Goal: Task Accomplishment & Management: Manage account settings

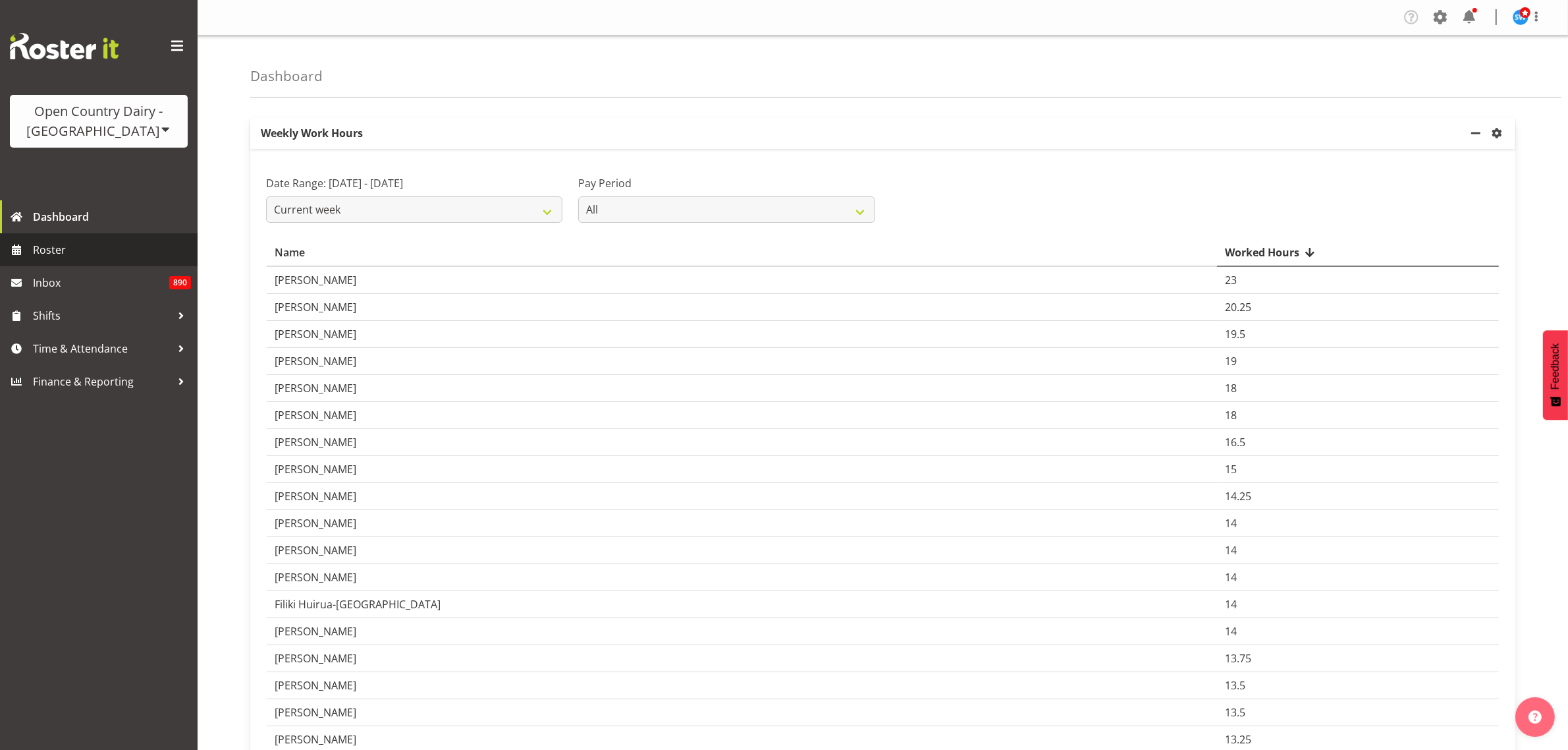
click at [76, 249] on span "Roster" at bounding box center [111, 249] width 158 height 20
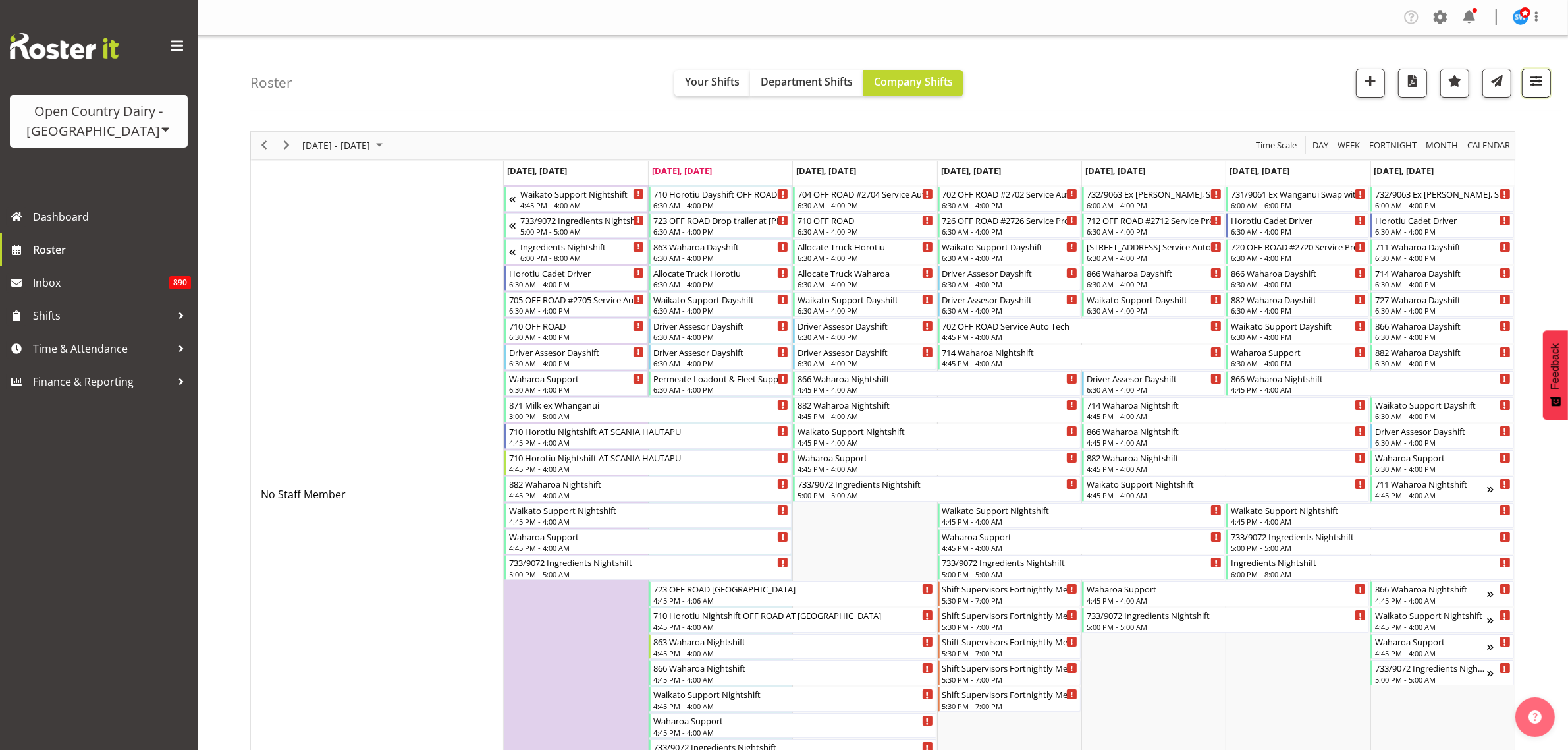
click at [1531, 91] on button "button" at bounding box center [1537, 83] width 29 height 29
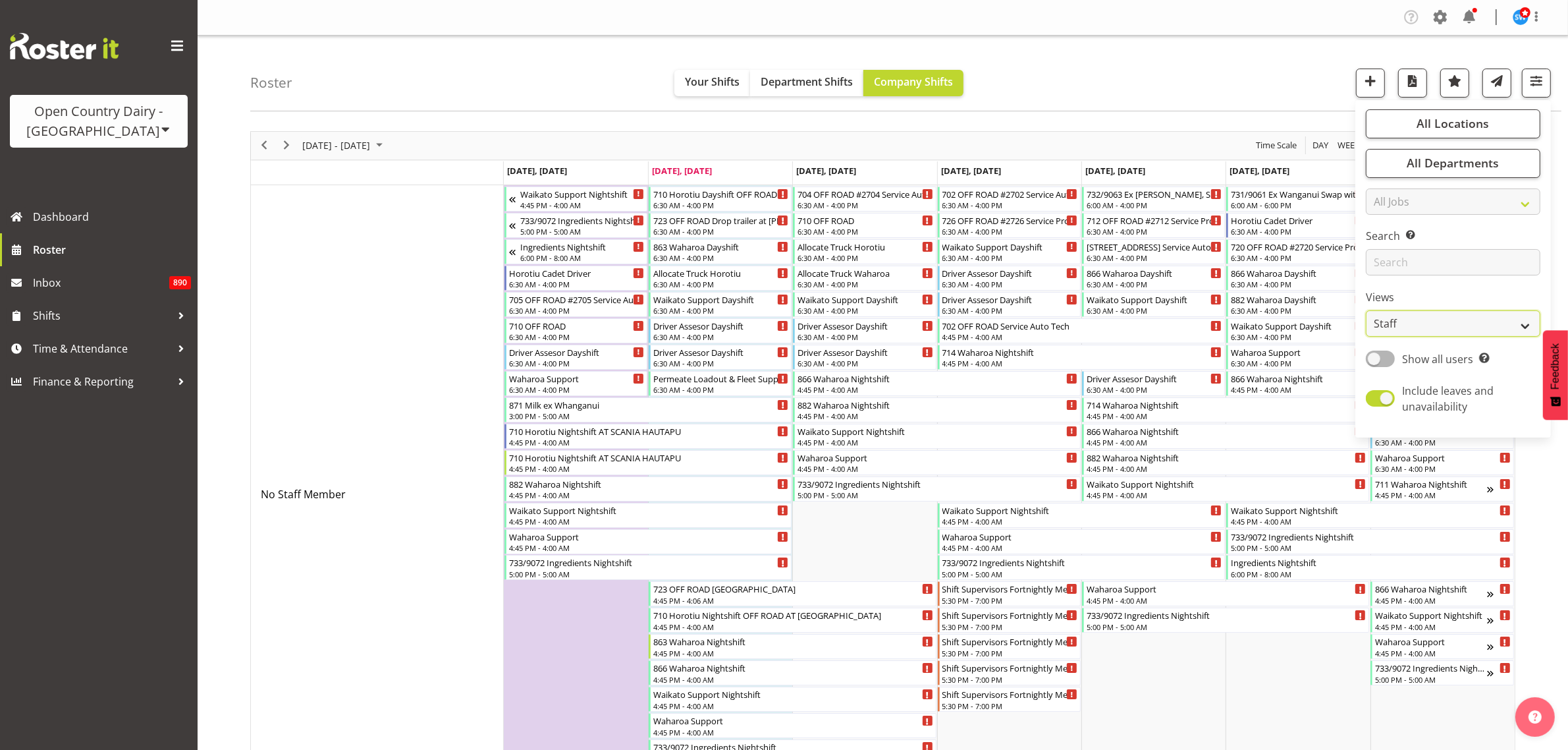
click at [1460, 320] on select "Staff Role Shift - Horizontal Shift - Vertical Staff - Location" at bounding box center [1453, 323] width 174 height 27
select select "shiftH"
click at [1366, 310] on select "Staff Role Shift - Horizontal Shift - Vertical Staff - Location" at bounding box center [1453, 323] width 174 height 27
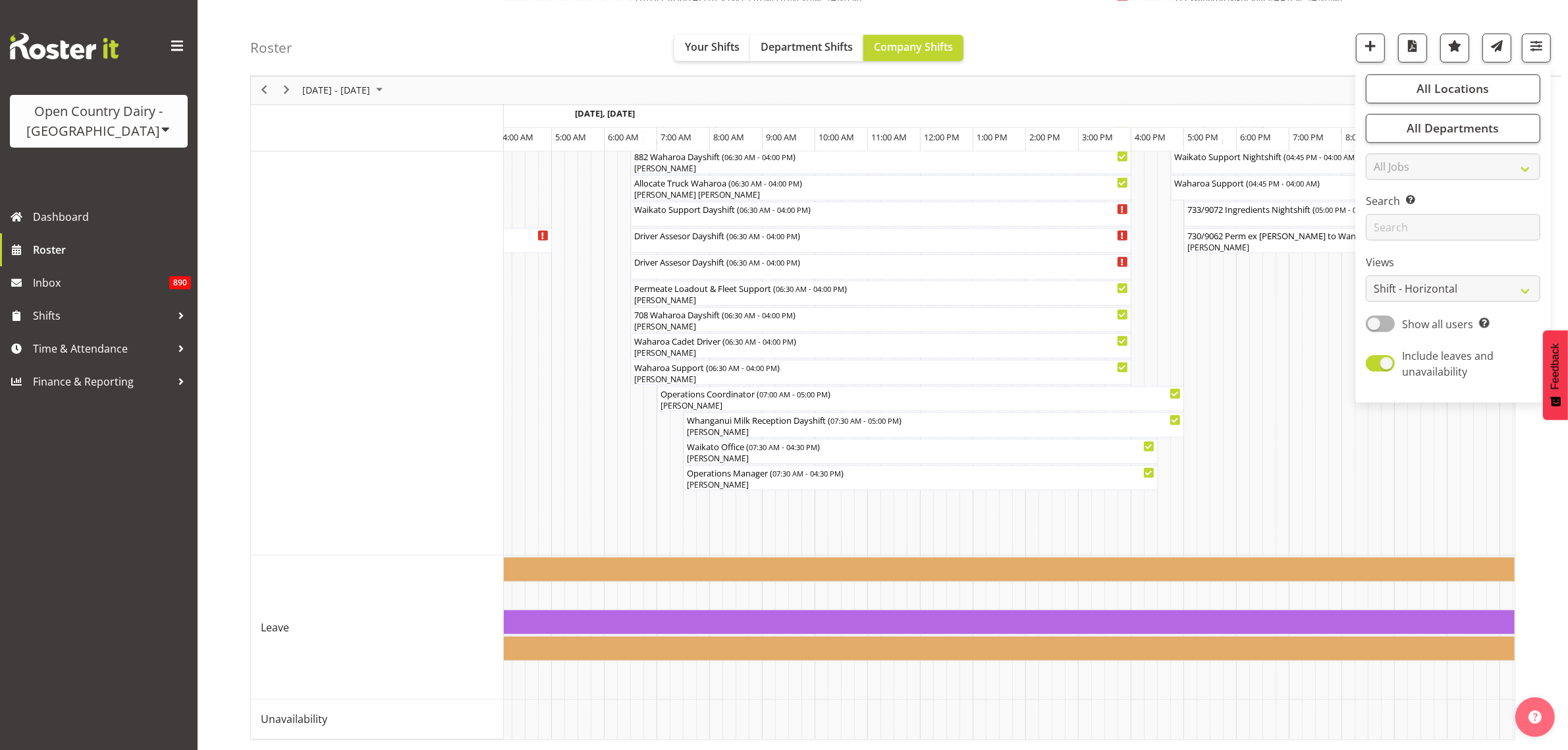
scroll to position [0, 4203]
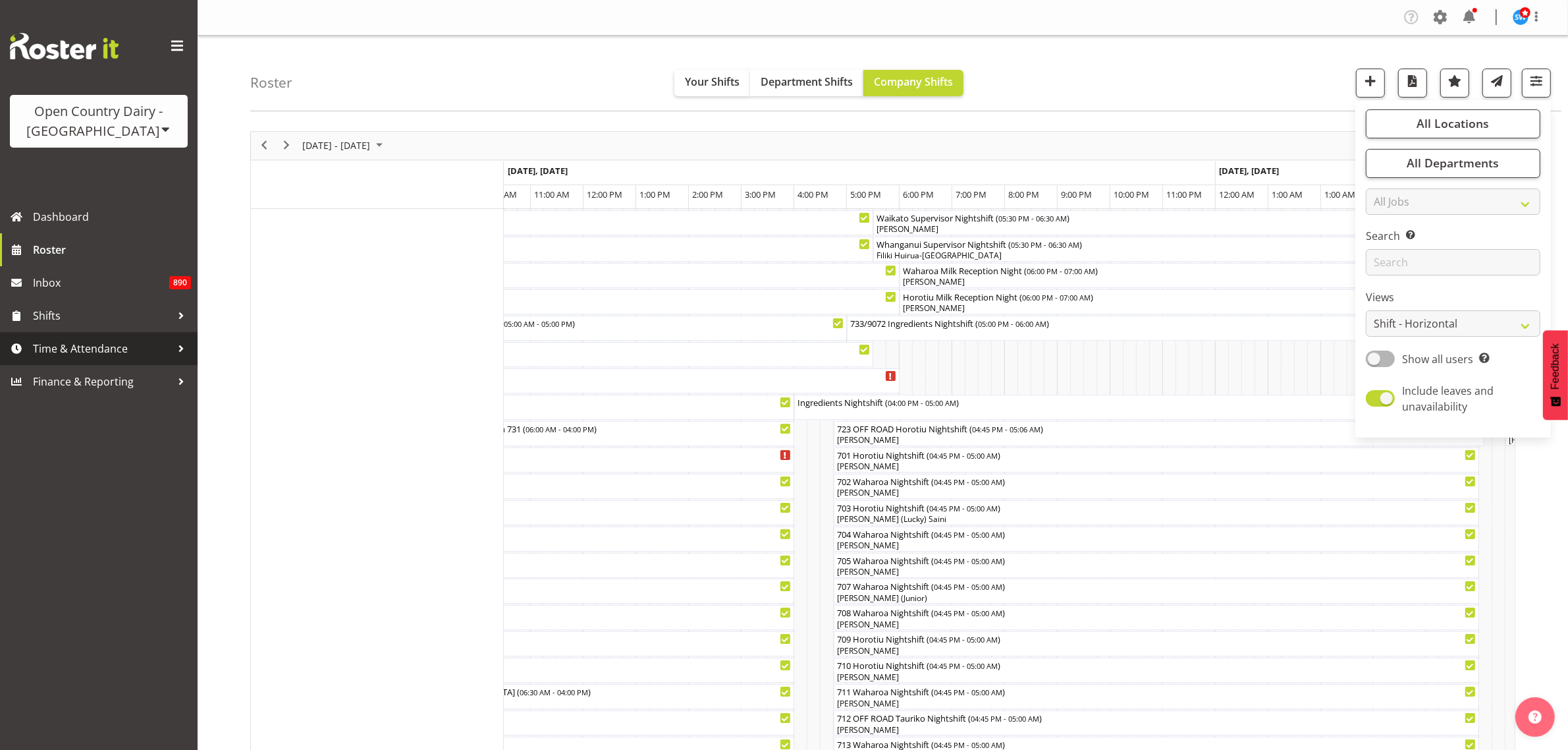
click at [103, 347] on span "Time & Attendance" at bounding box center [102, 348] width 138 height 20
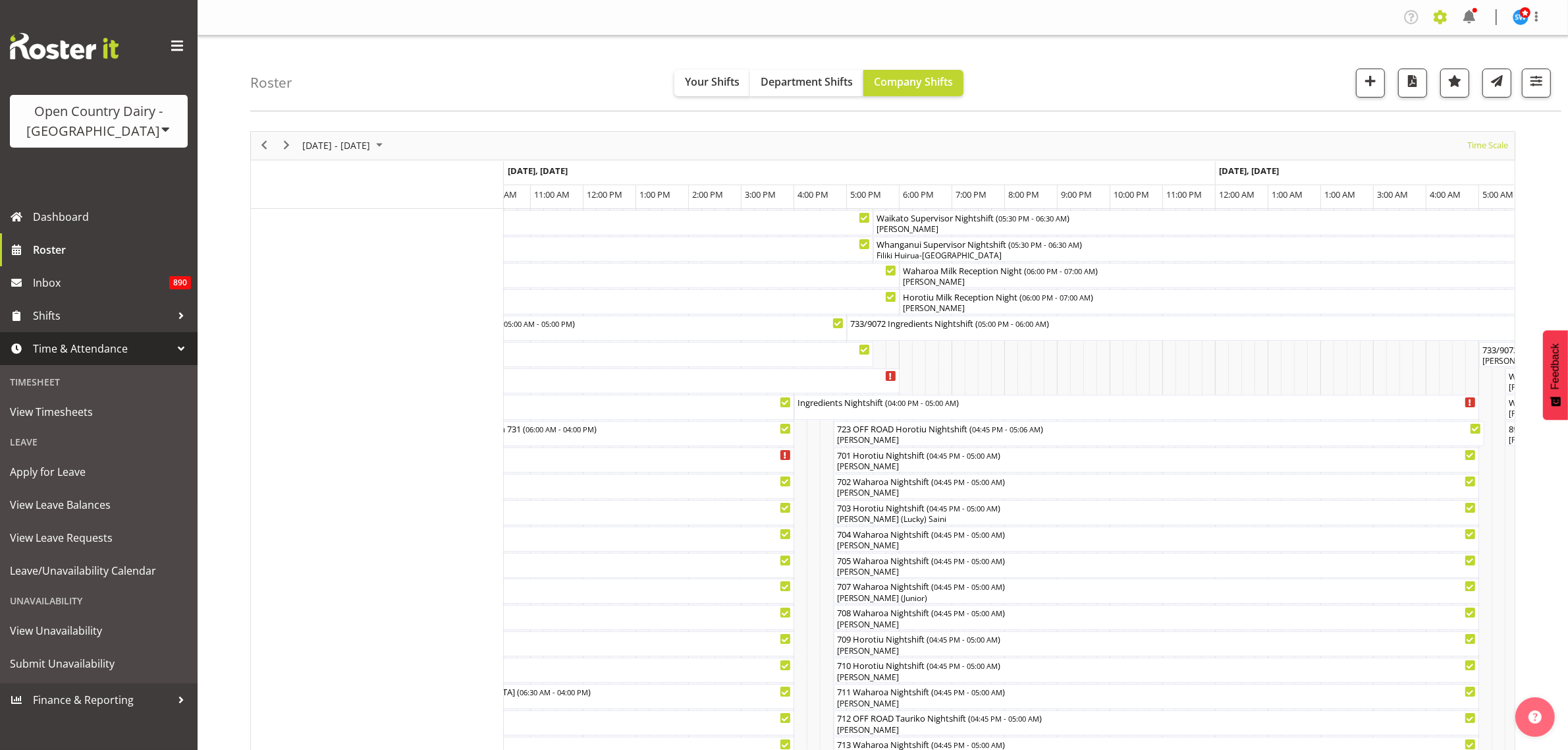
click at [1438, 17] on span at bounding box center [1440, 17] width 21 height 21
click at [1338, 143] on link "Employees" at bounding box center [1360, 143] width 183 height 24
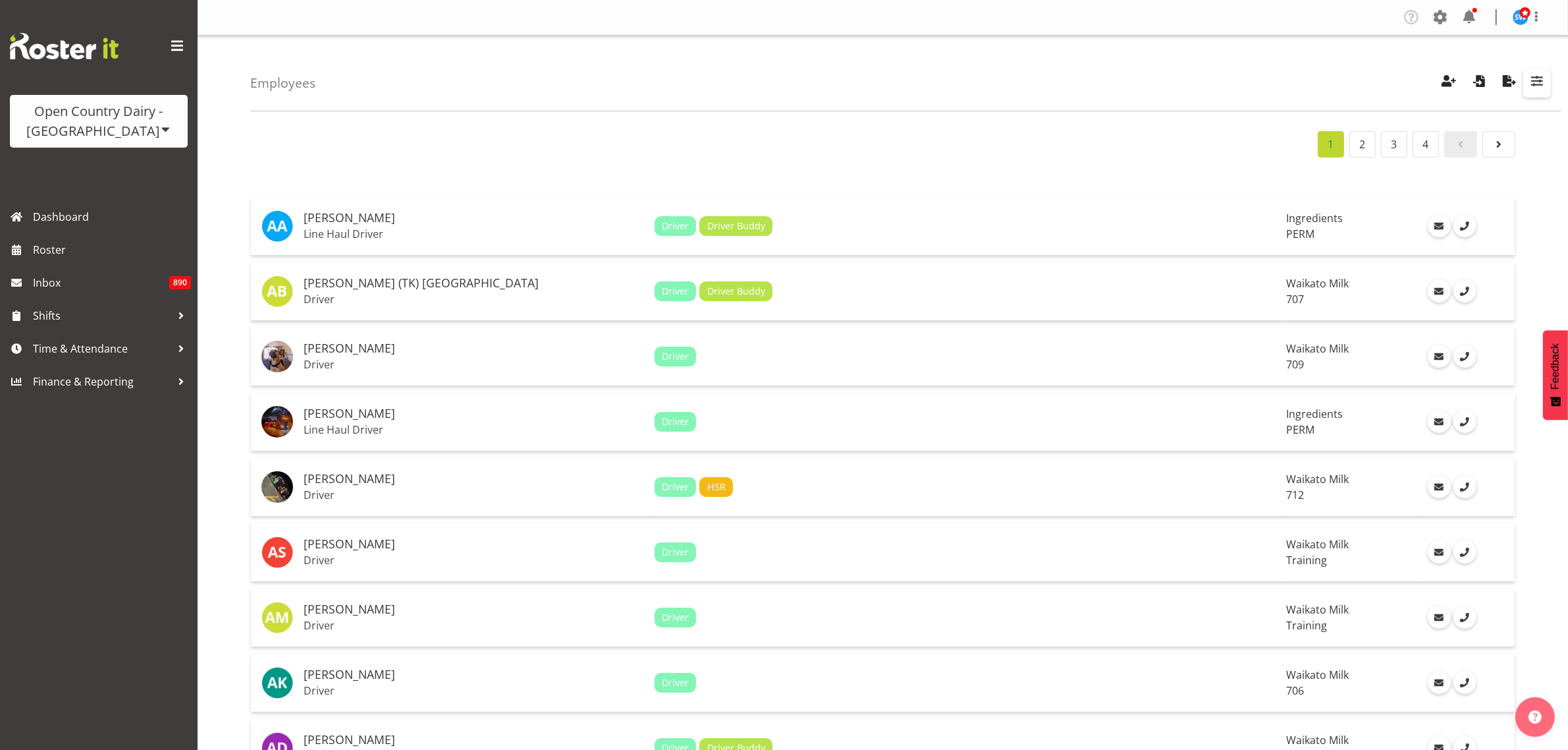
click at [1534, 81] on span "button" at bounding box center [1537, 81] width 17 height 17
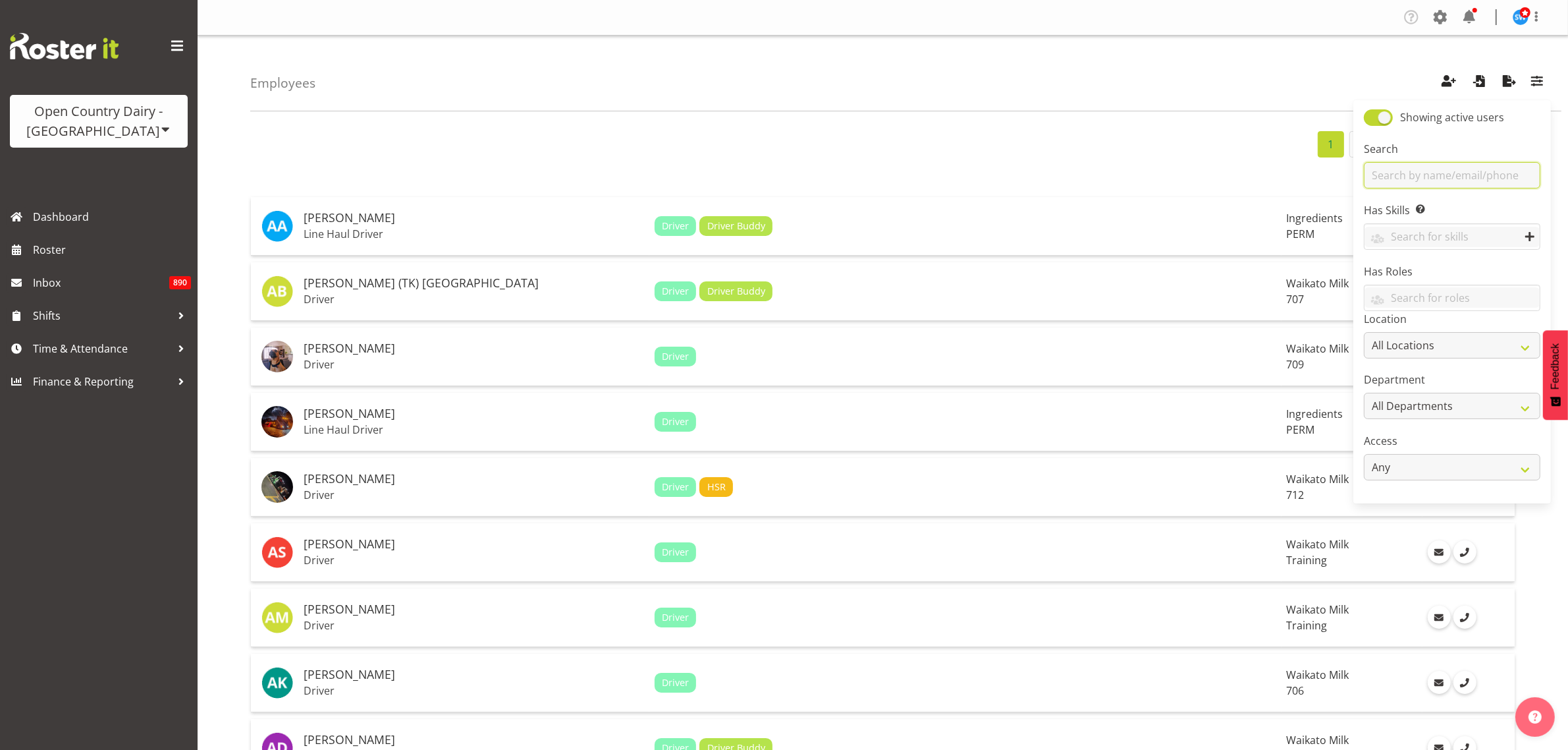
click at [1400, 170] on input "text" at bounding box center [1452, 175] width 177 height 27
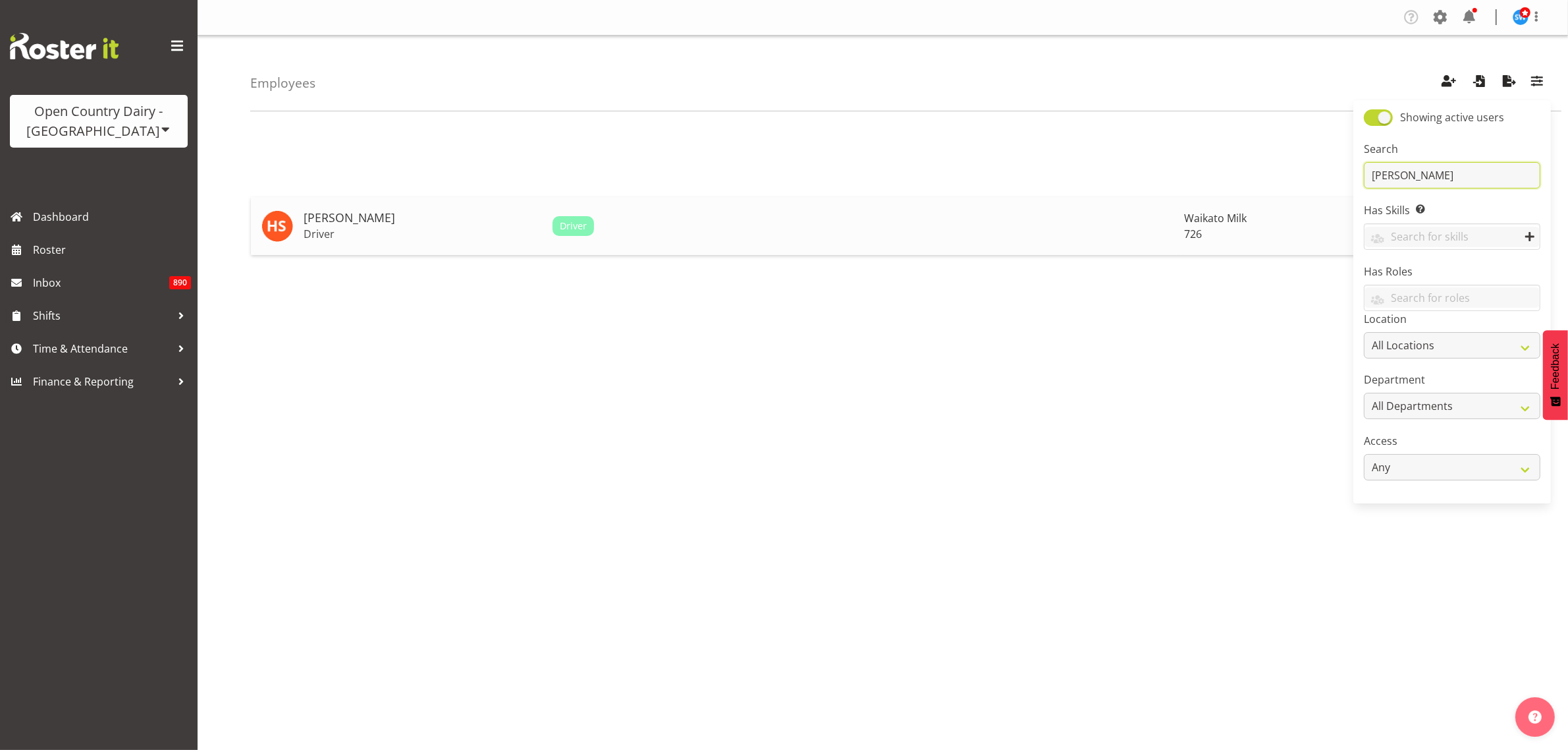
type input "harpreet"
click at [338, 225] on h5 "[PERSON_NAME]" at bounding box center [422, 217] width 239 height 13
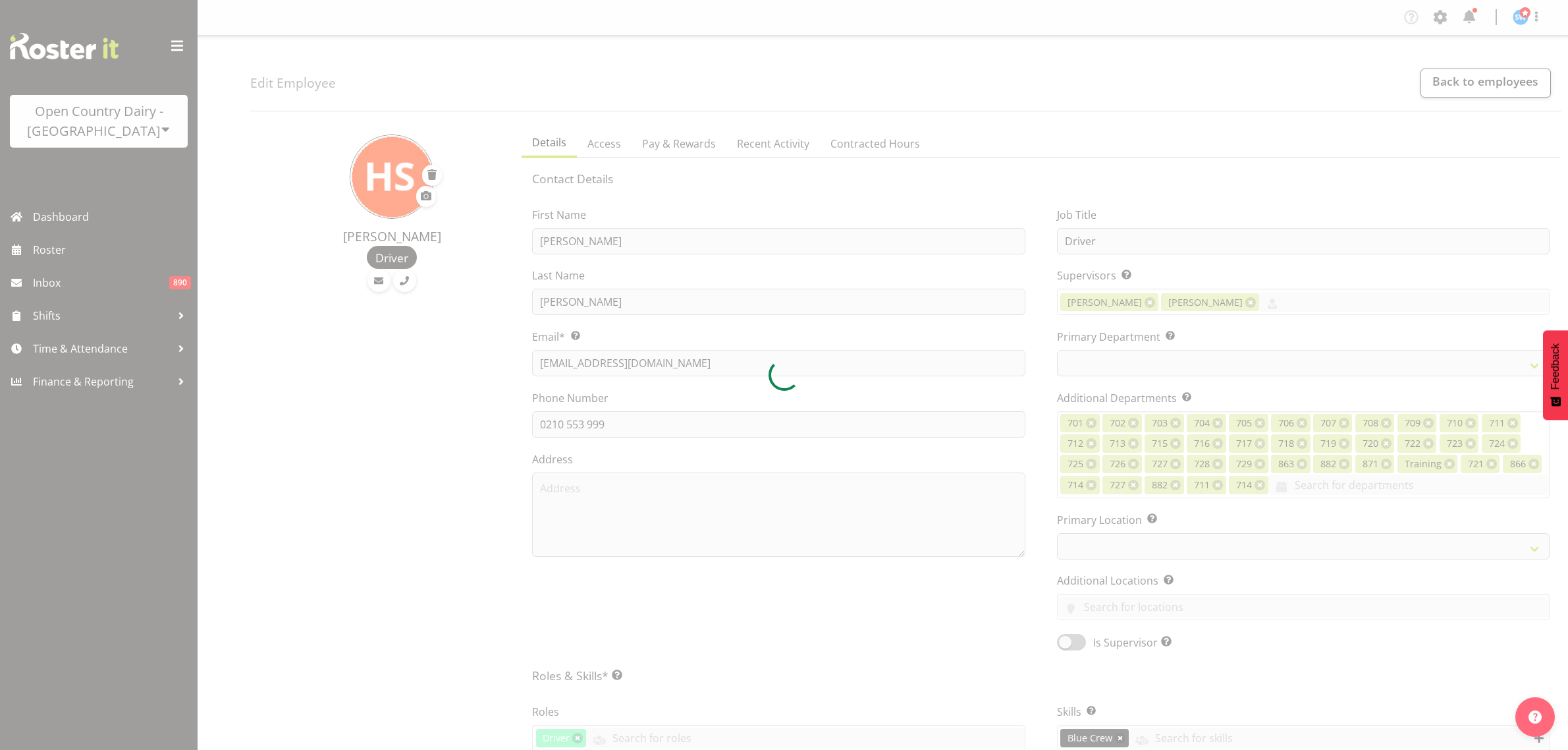
select select "TimelineWeek"
select select
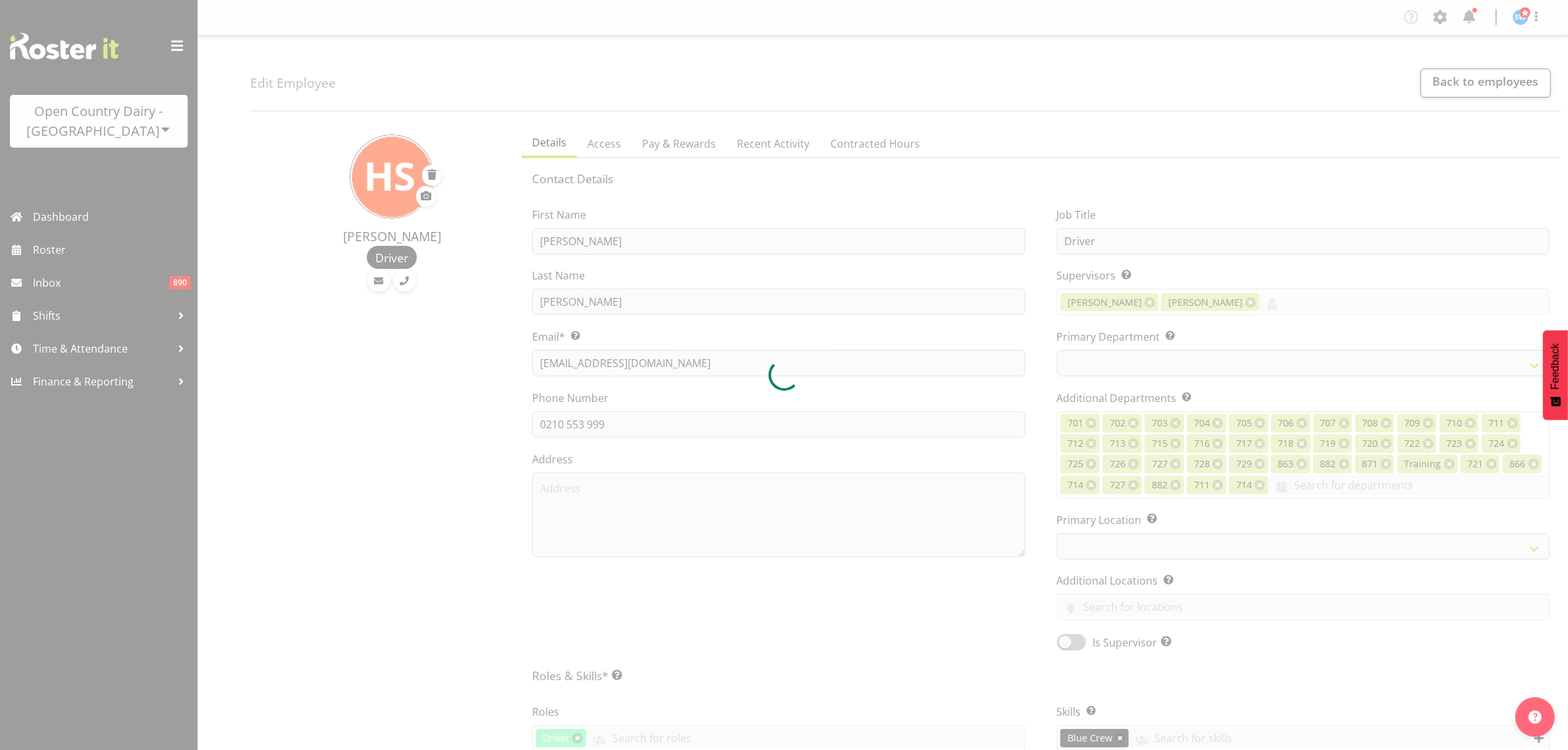
select select
select select "1054"
select select "808"
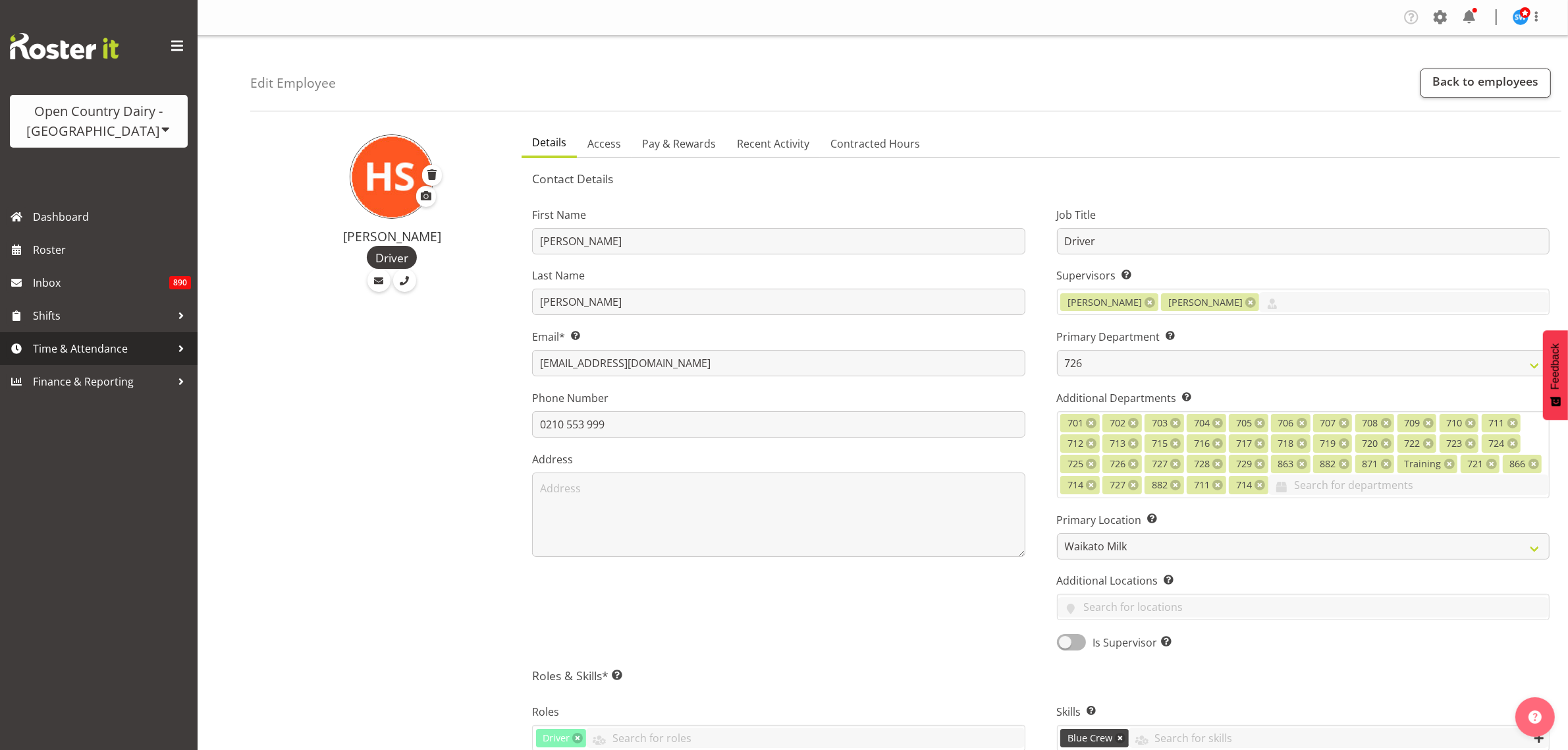
click at [77, 347] on span "Time & Attendance" at bounding box center [102, 348] width 138 height 20
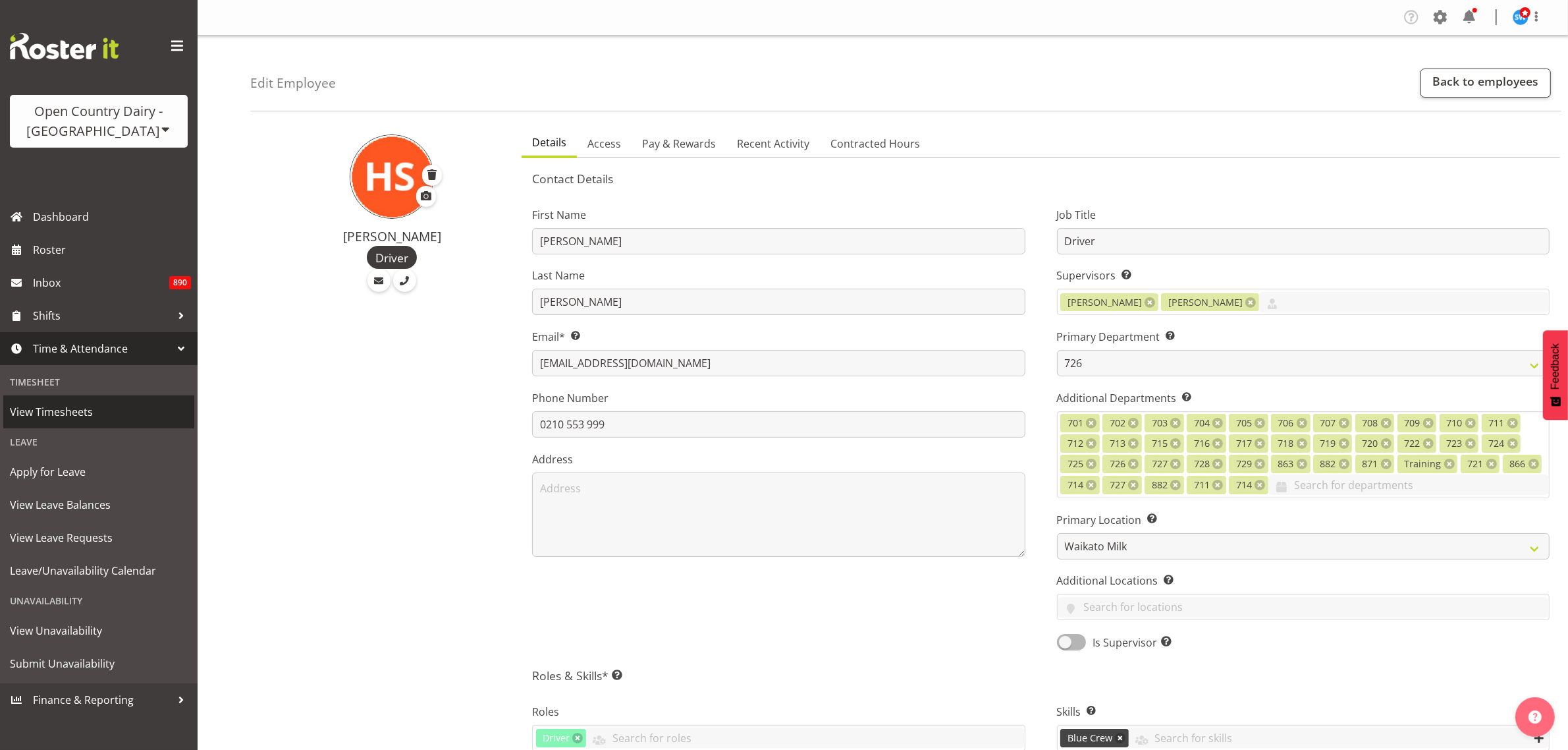
click at [78, 410] on span "View Timesheets" at bounding box center [98, 411] width 178 height 20
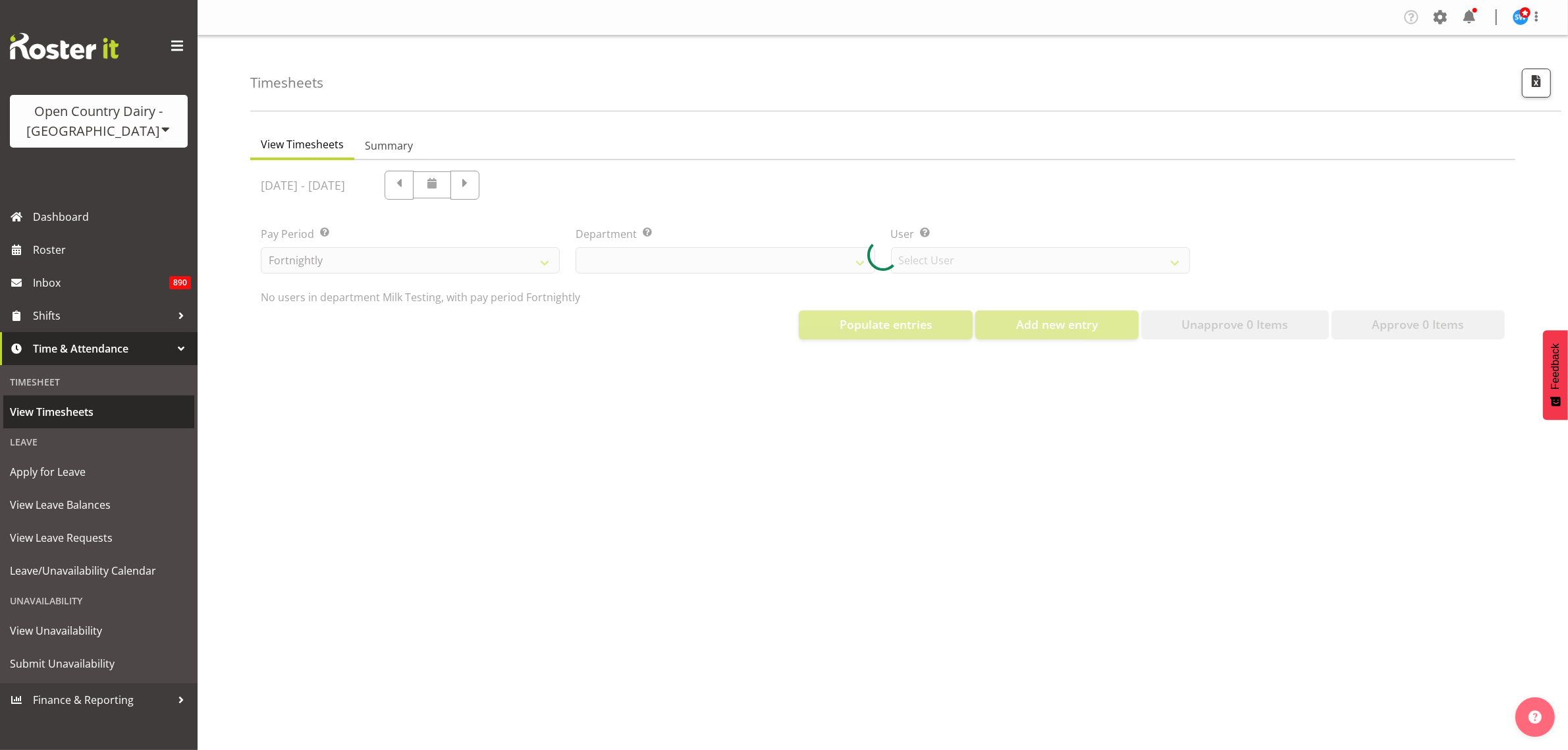
select select "733"
select select "7414"
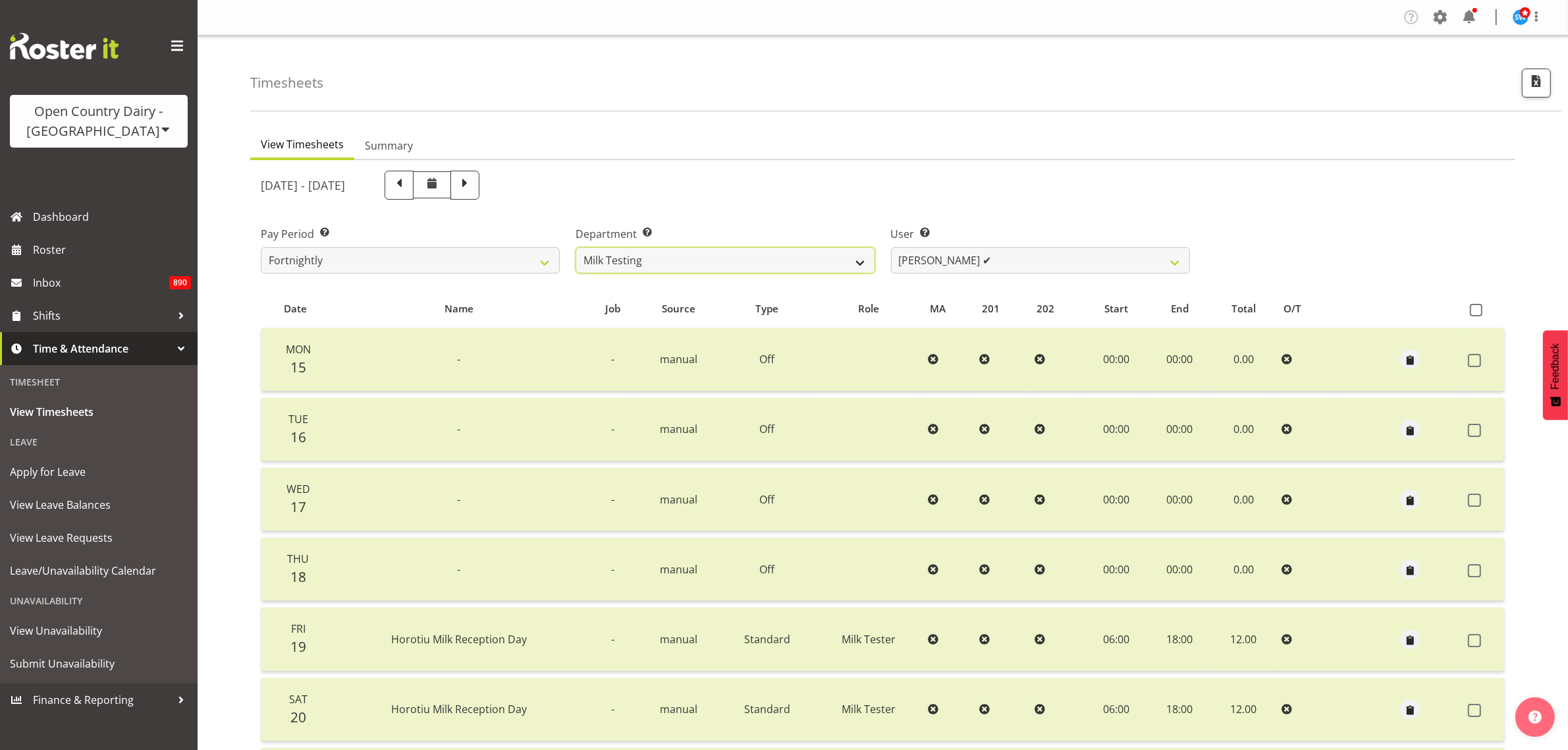
click at [864, 258] on select "701 702 703 704 705 706 707 708 709 710 711 712 713 714 715 716 717 718 719 720" at bounding box center [725, 260] width 299 height 27
select select "808"
click at [576, 247] on select "701 702 703 704 705 706 707 708 709 710 711 712 713 714 715 716 717 718 719 720" at bounding box center [725, 260] width 299 height 27
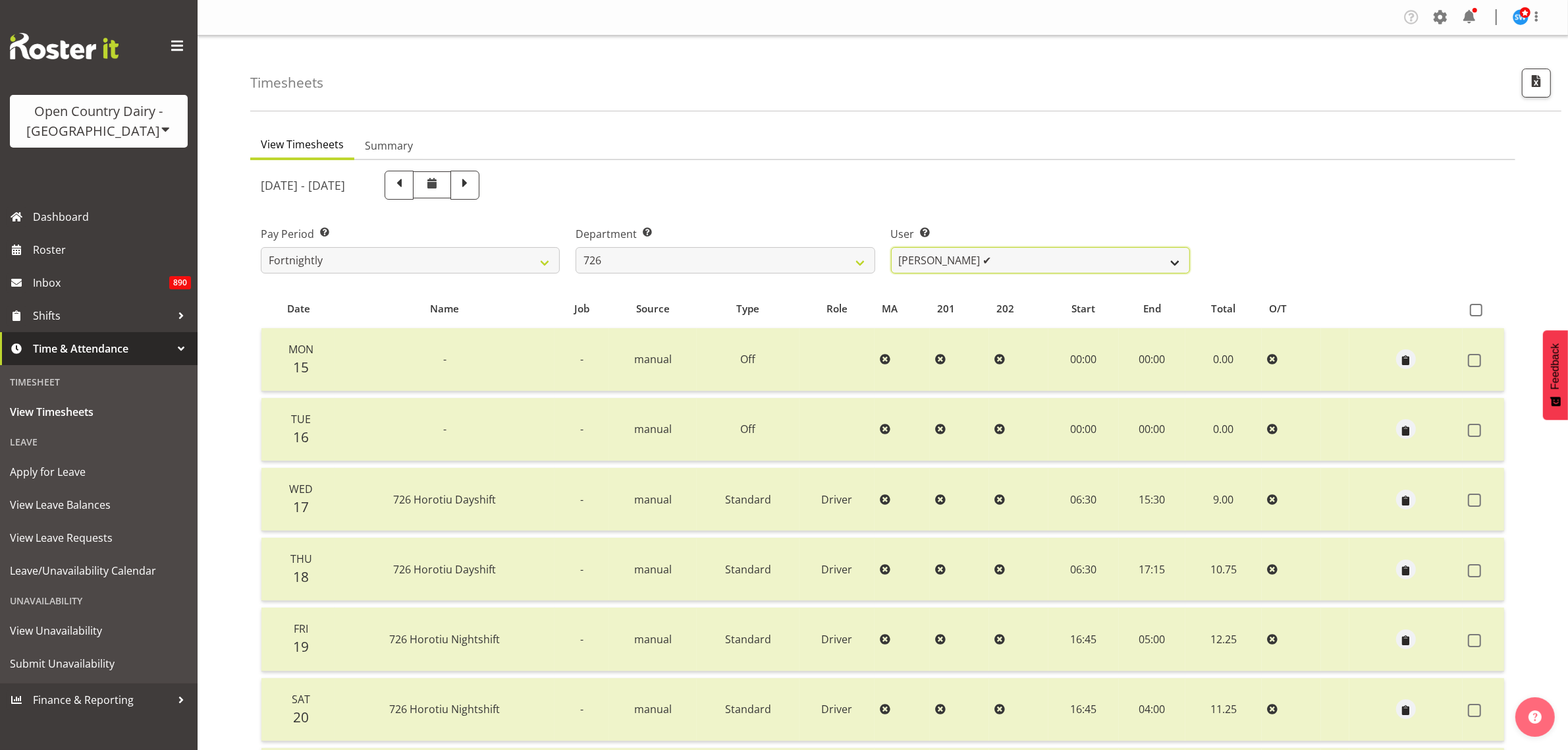
click at [1163, 253] on select "[PERSON_NAME] ✔ [PERSON_NAME] ✔ [PERSON_NAME] ✔ [PERSON_NAME] ✔" at bounding box center [1040, 260] width 299 height 27
select select "11081"
click at [891, 247] on select "[PERSON_NAME] ✔ [PERSON_NAME] ✔ [PERSON_NAME] ✔ [PERSON_NAME] ✔" at bounding box center [1040, 260] width 299 height 27
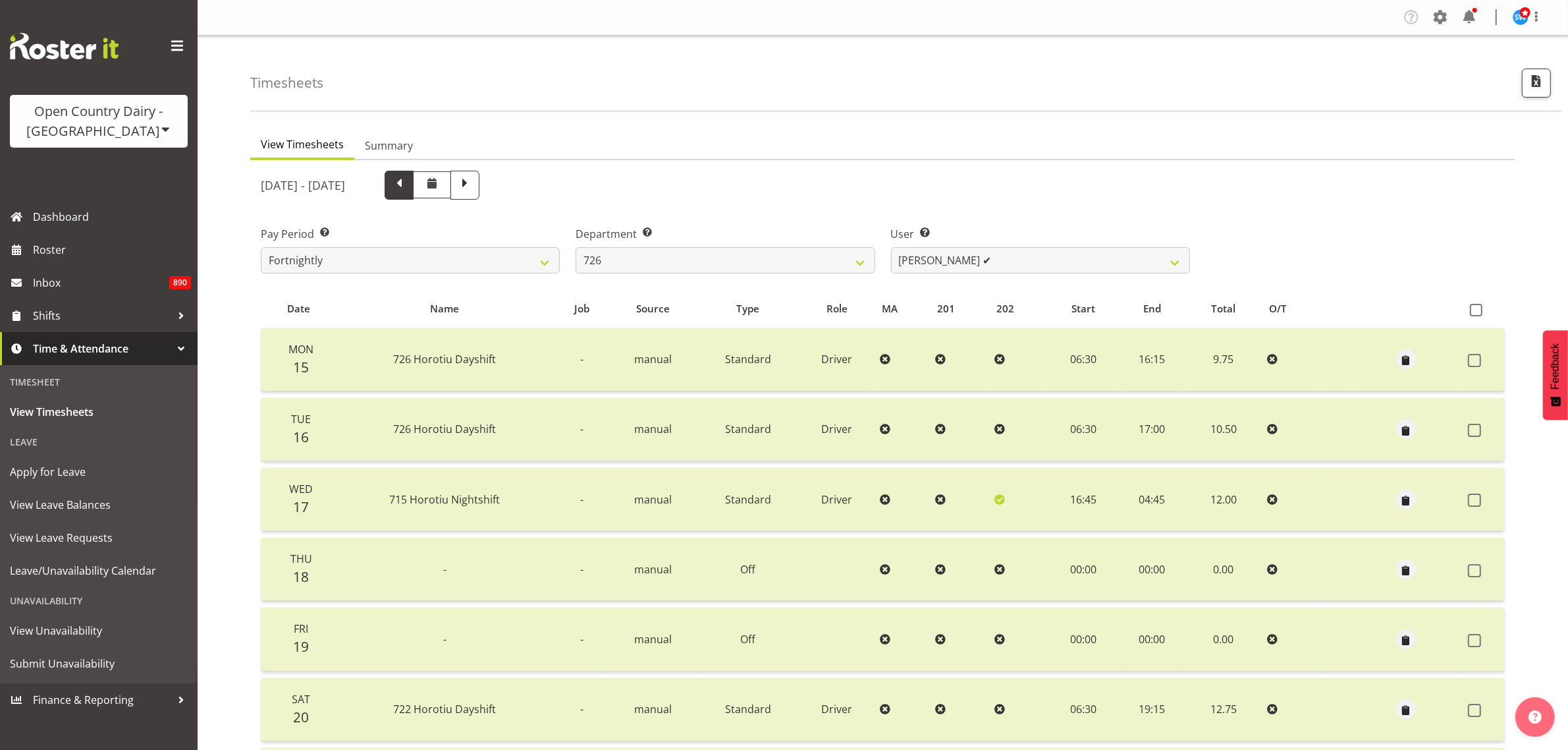
click at [408, 184] on span at bounding box center [399, 184] width 17 height 17
select select
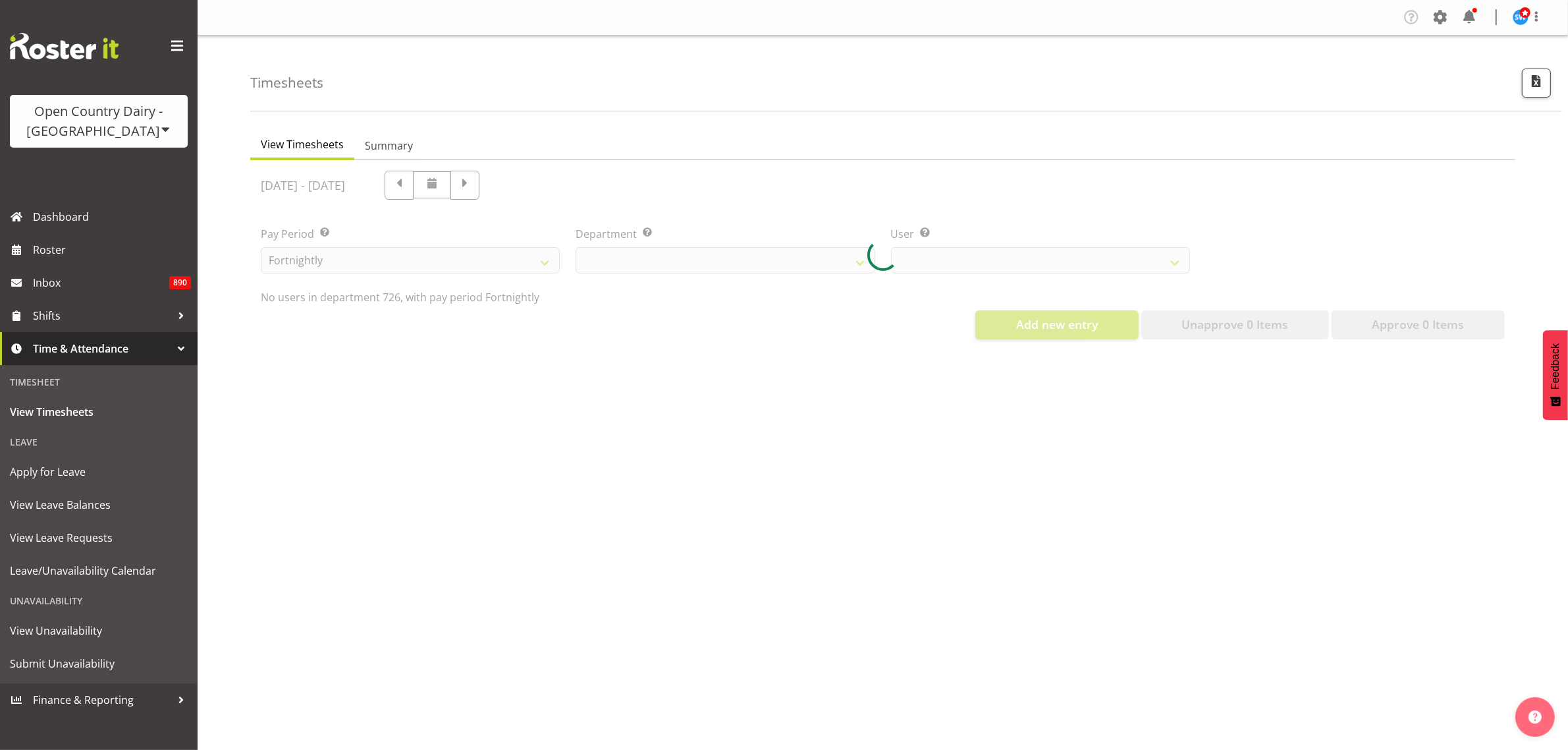
select select "808"
select select "11081"
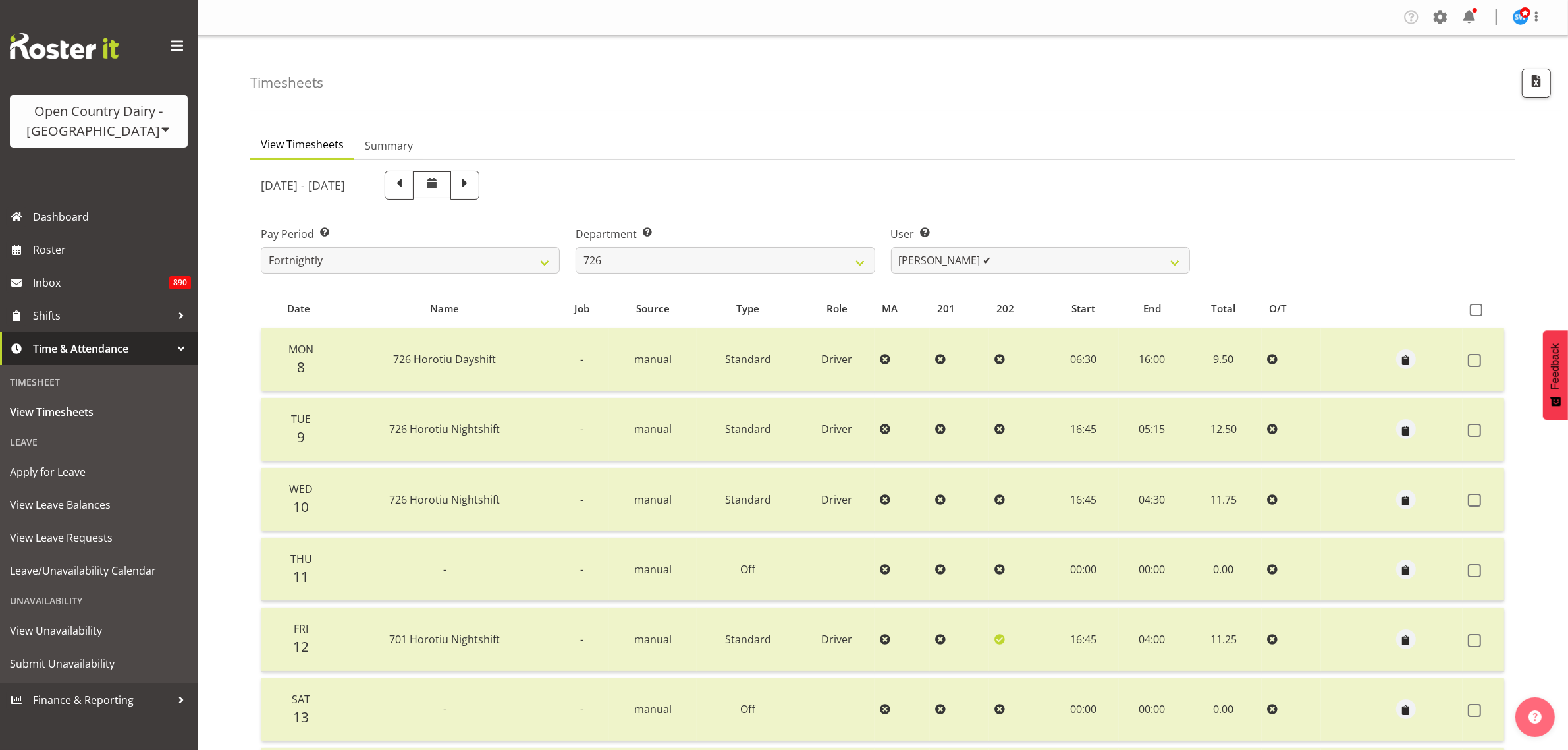
click at [408, 185] on span at bounding box center [399, 184] width 17 height 17
select select
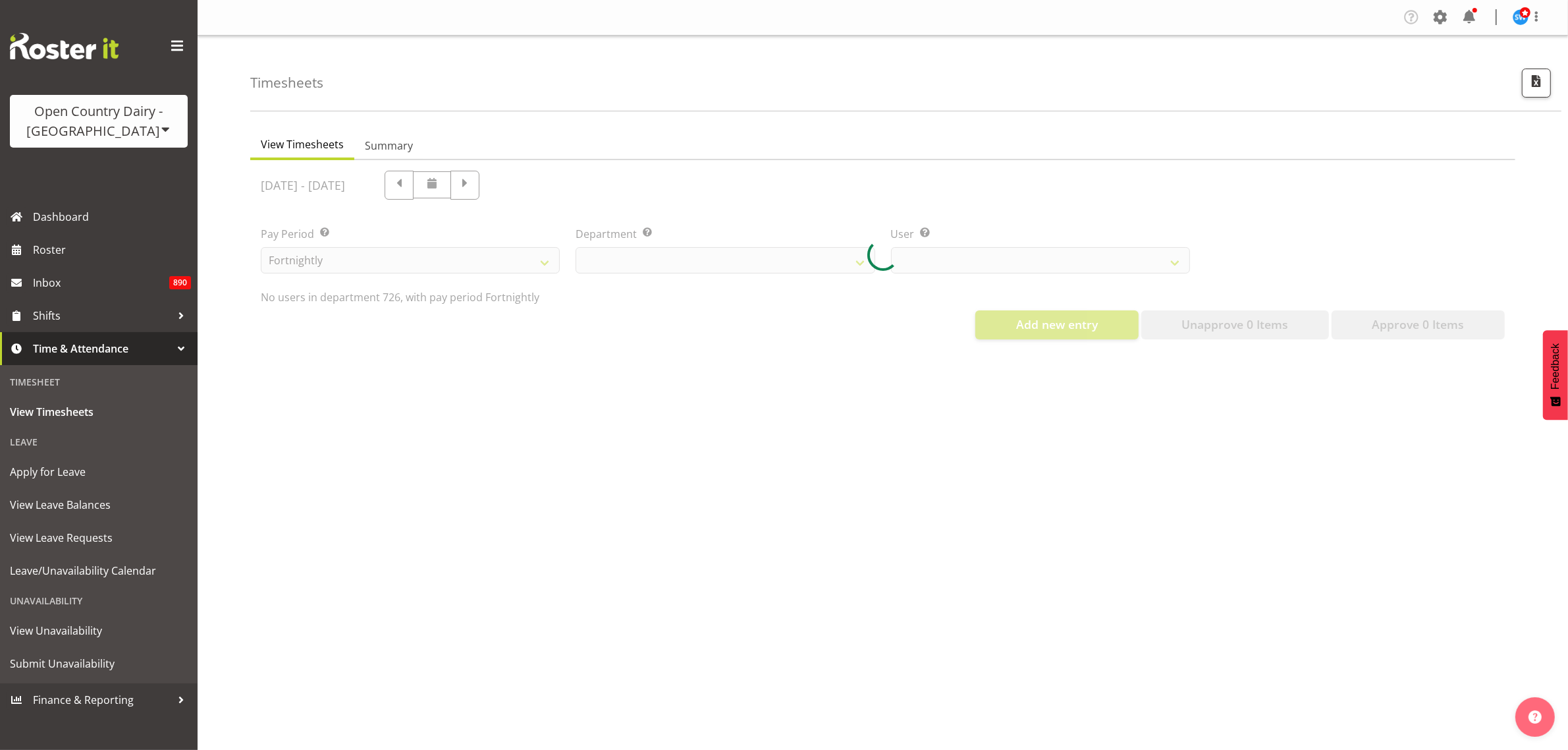
select select "808"
select select "11081"
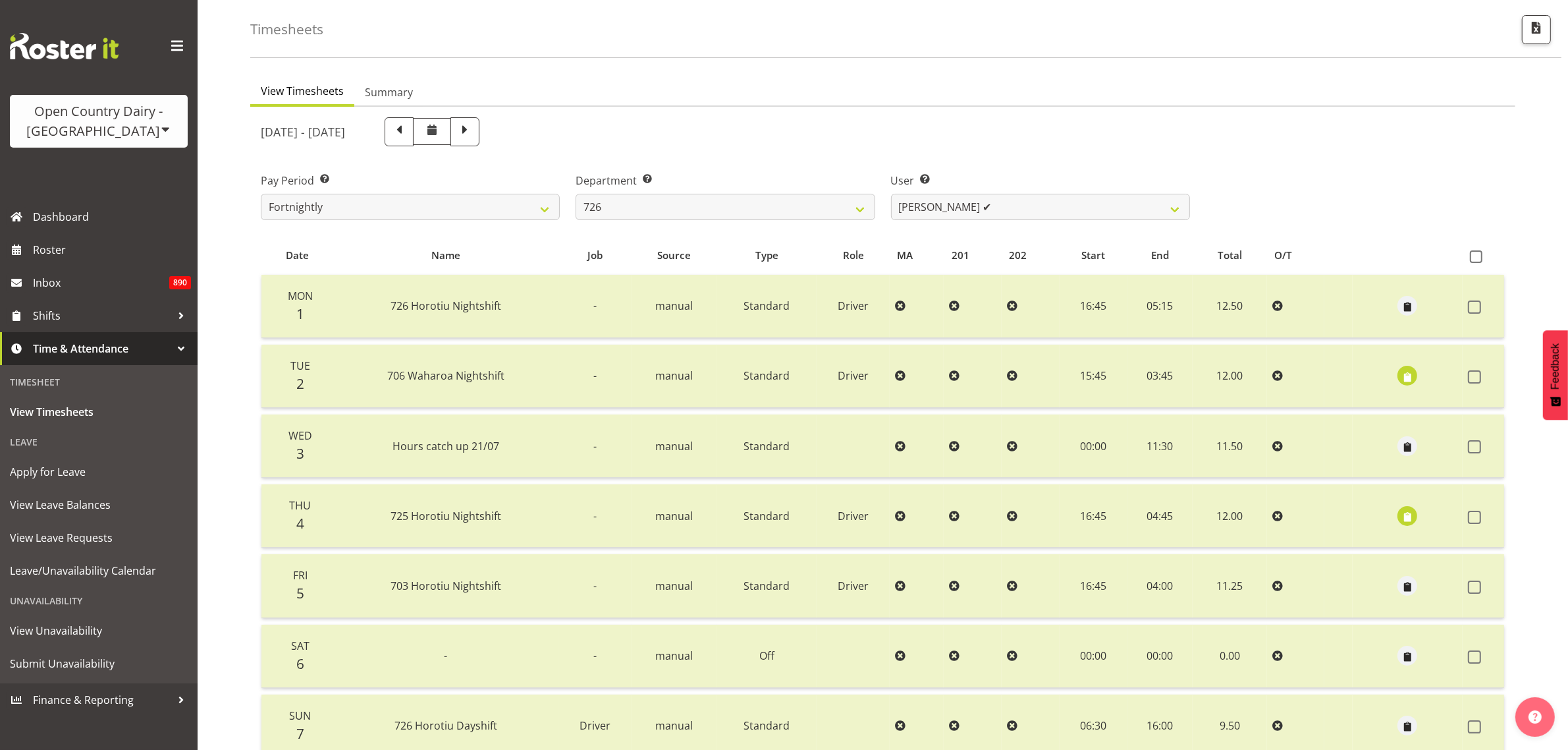
scroll to position [83, 0]
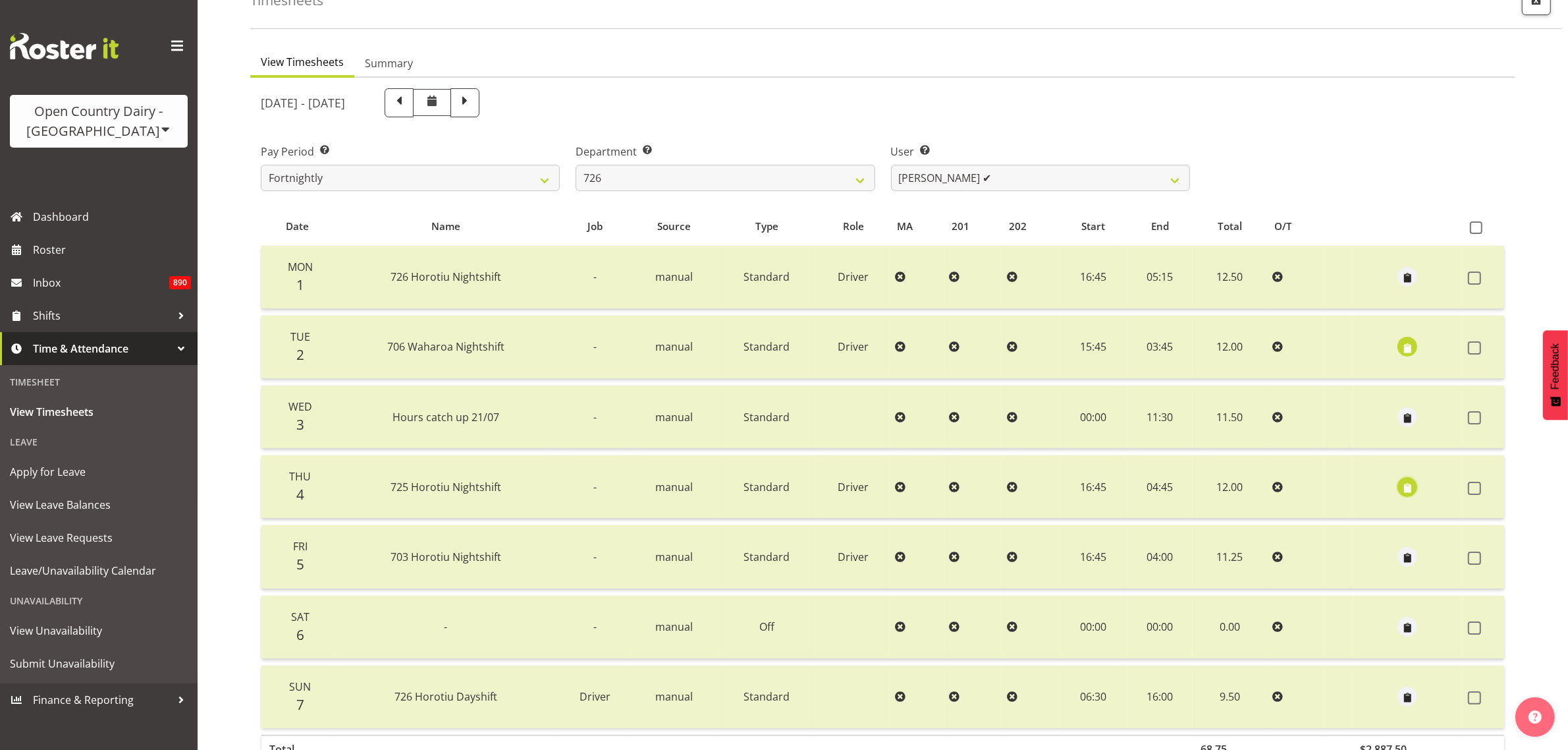
click at [1402, 485] on span "button" at bounding box center [1408, 488] width 16 height 16
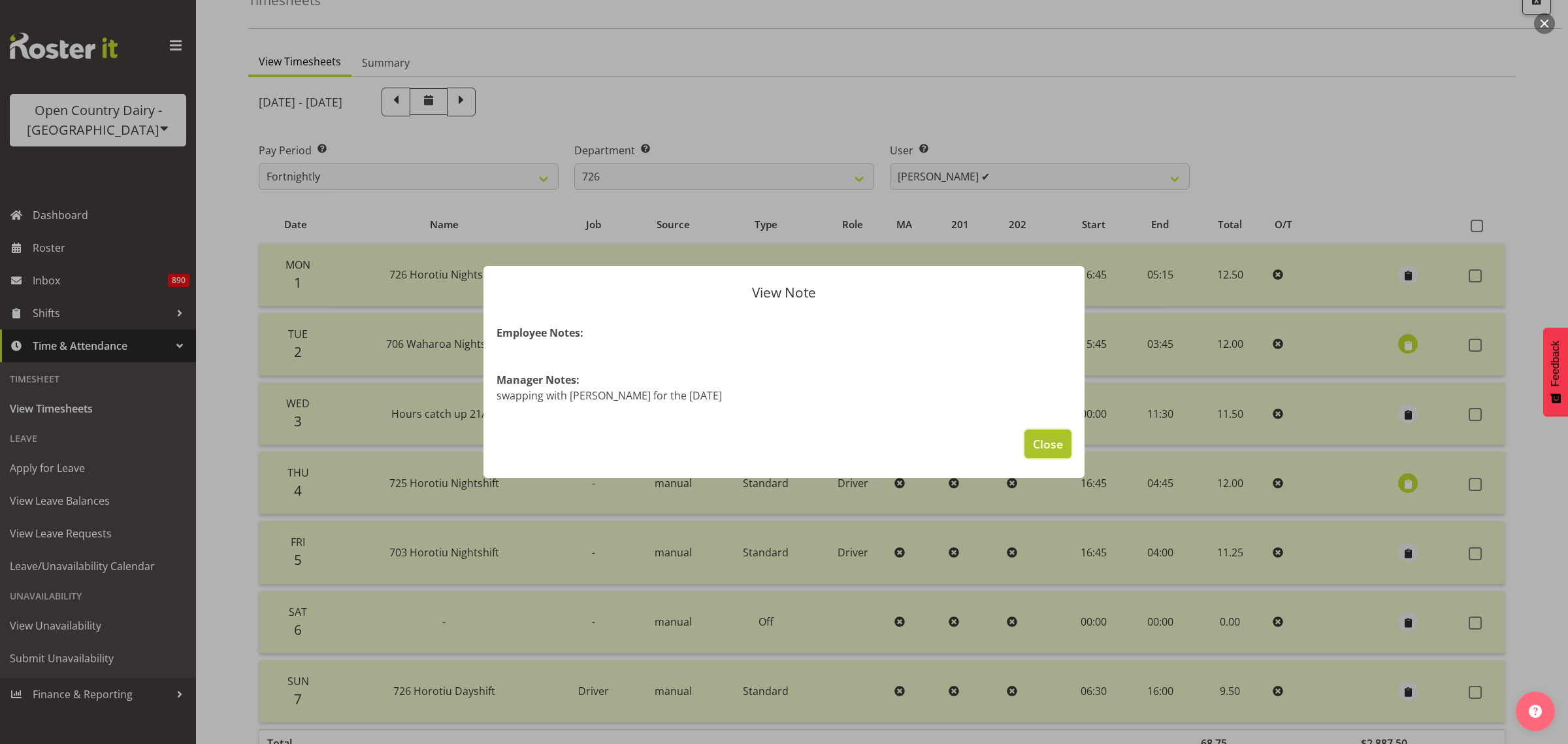
click at [1052, 442] on span "Close" at bounding box center [1047, 444] width 30 height 17
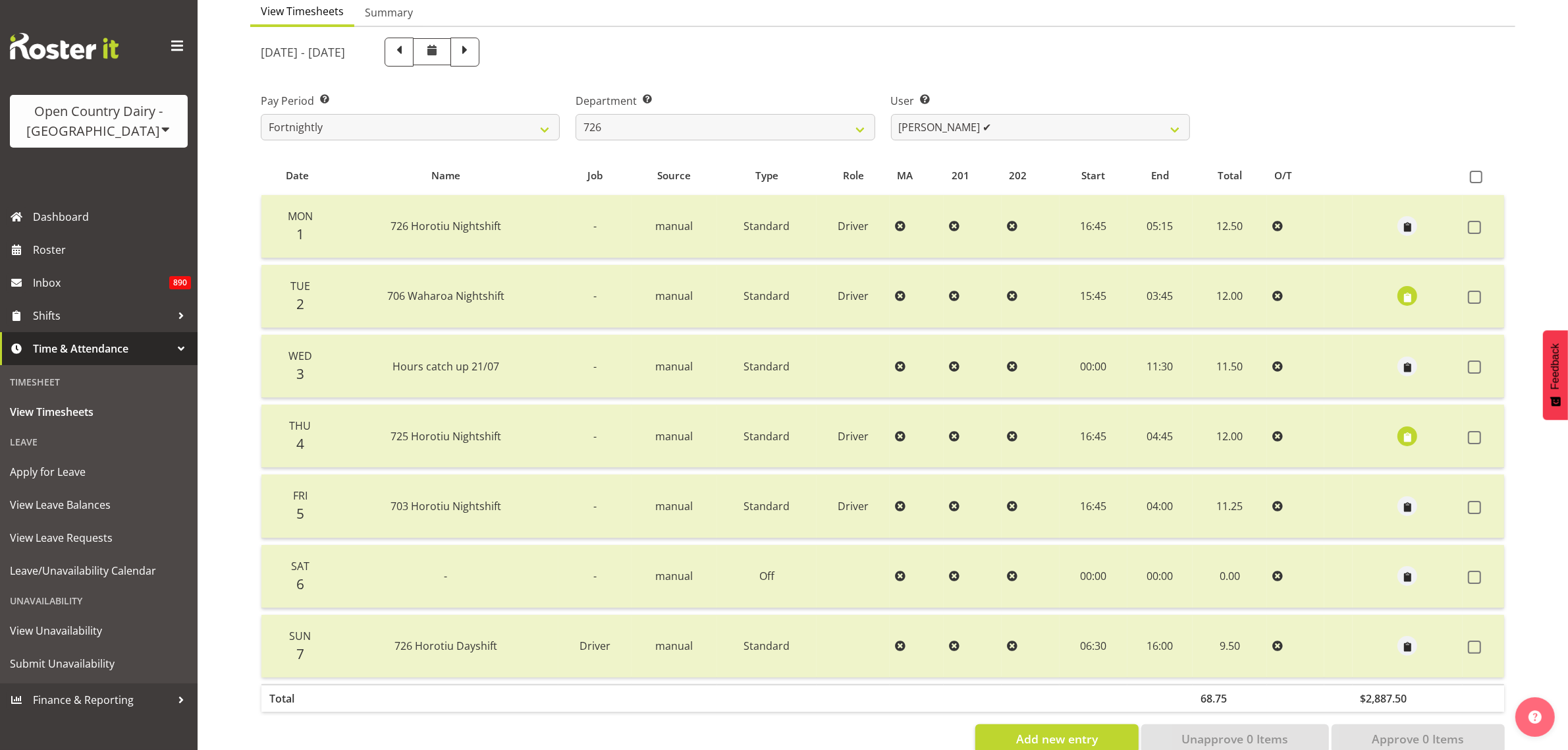
scroll to position [169, 0]
